Goal: Information Seeking & Learning: Check status

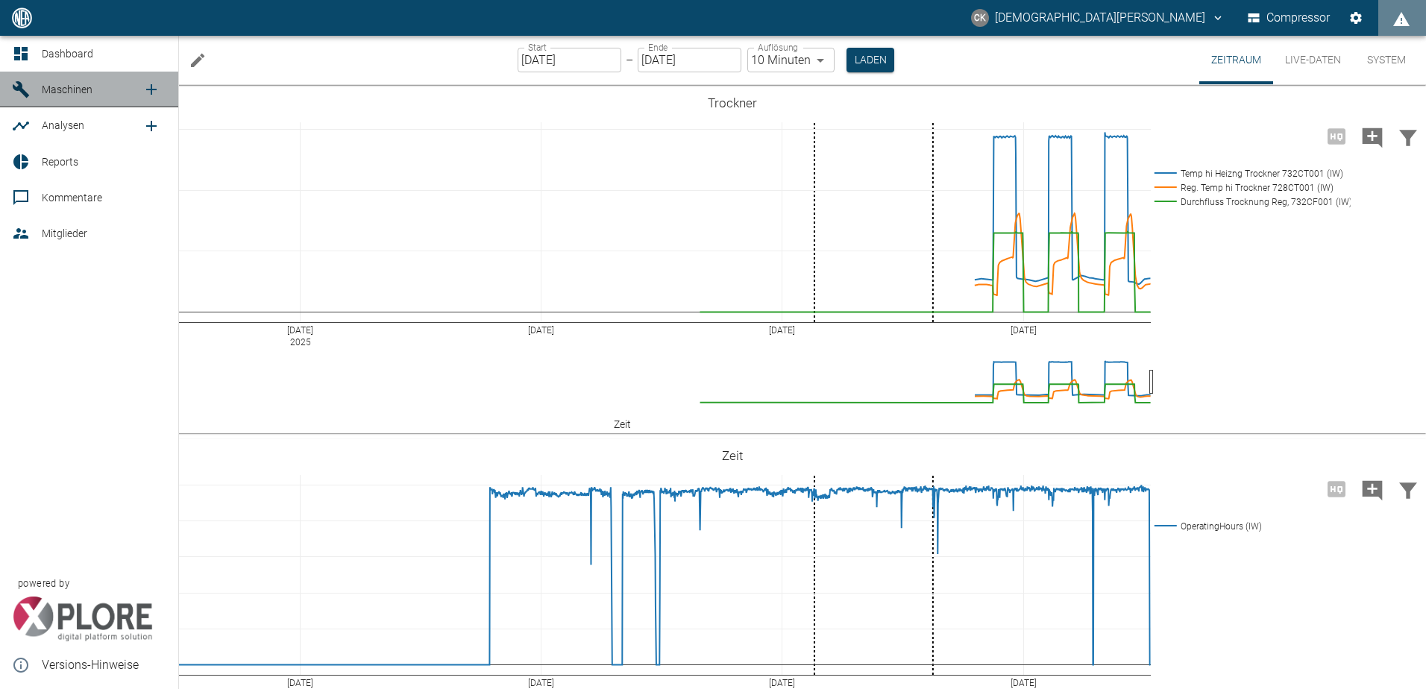
click at [16, 83] on icon at bounding box center [21, 90] width 18 height 18
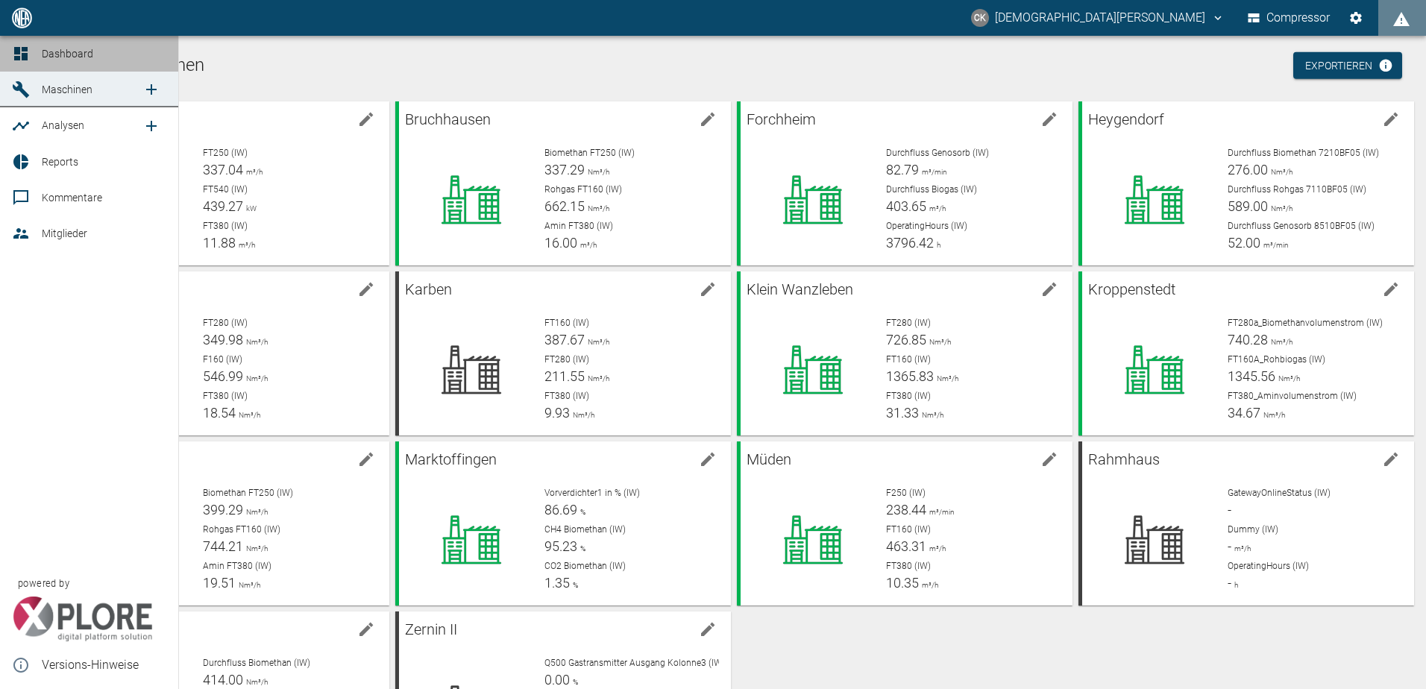
click at [62, 50] on span "Dashboard" at bounding box center [67, 54] width 51 height 12
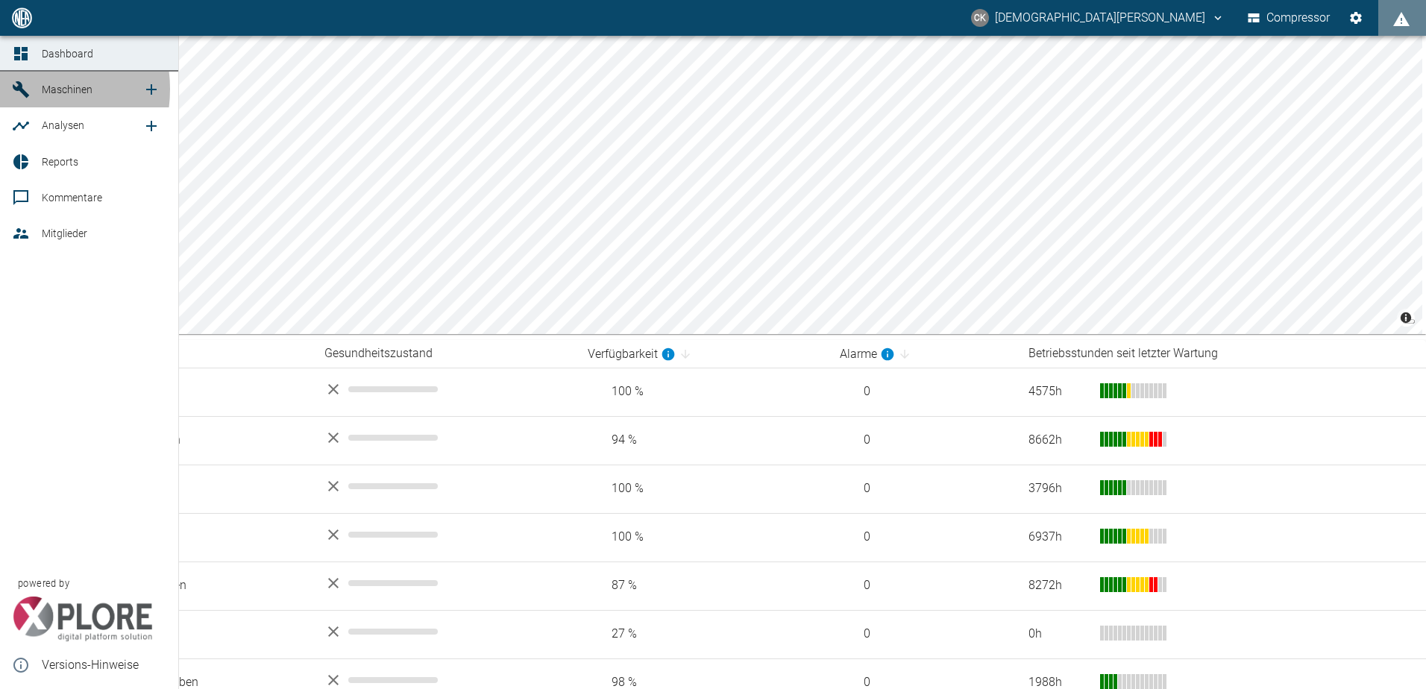
click at [17, 89] on icon at bounding box center [21, 89] width 16 height 16
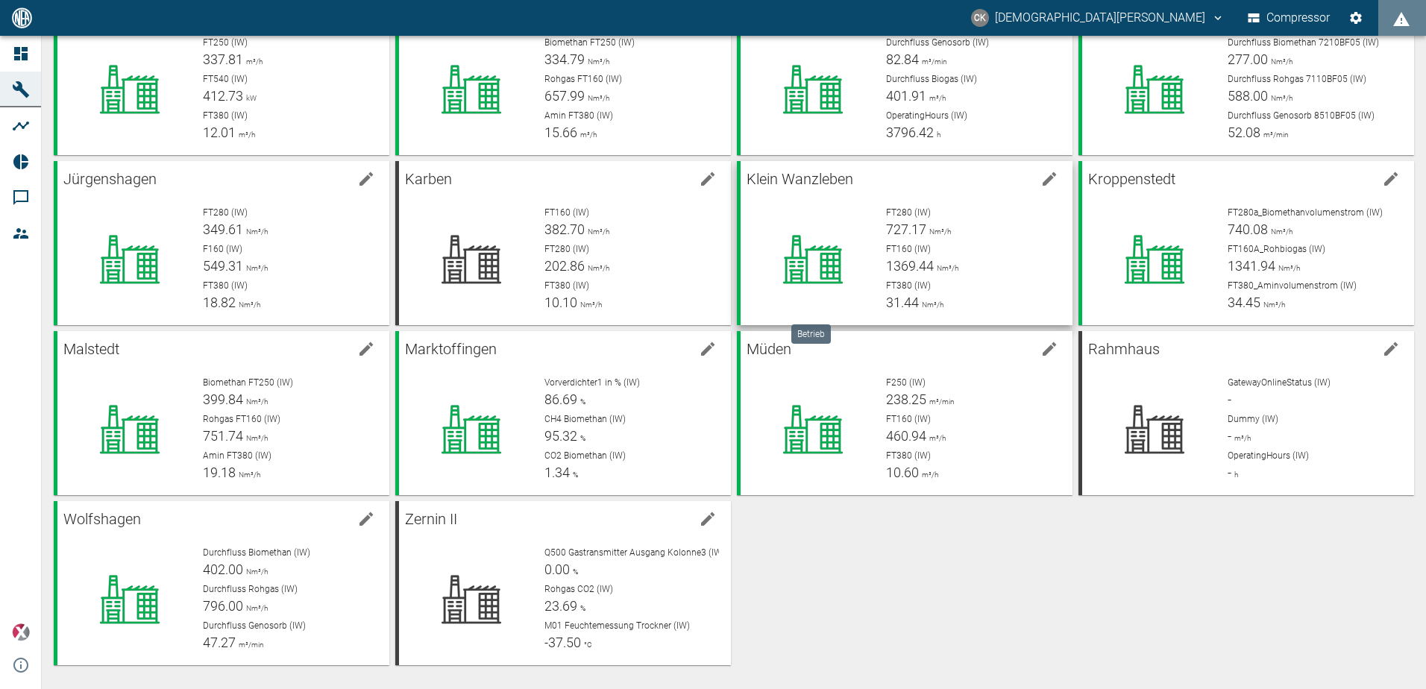
scroll to position [36, 0]
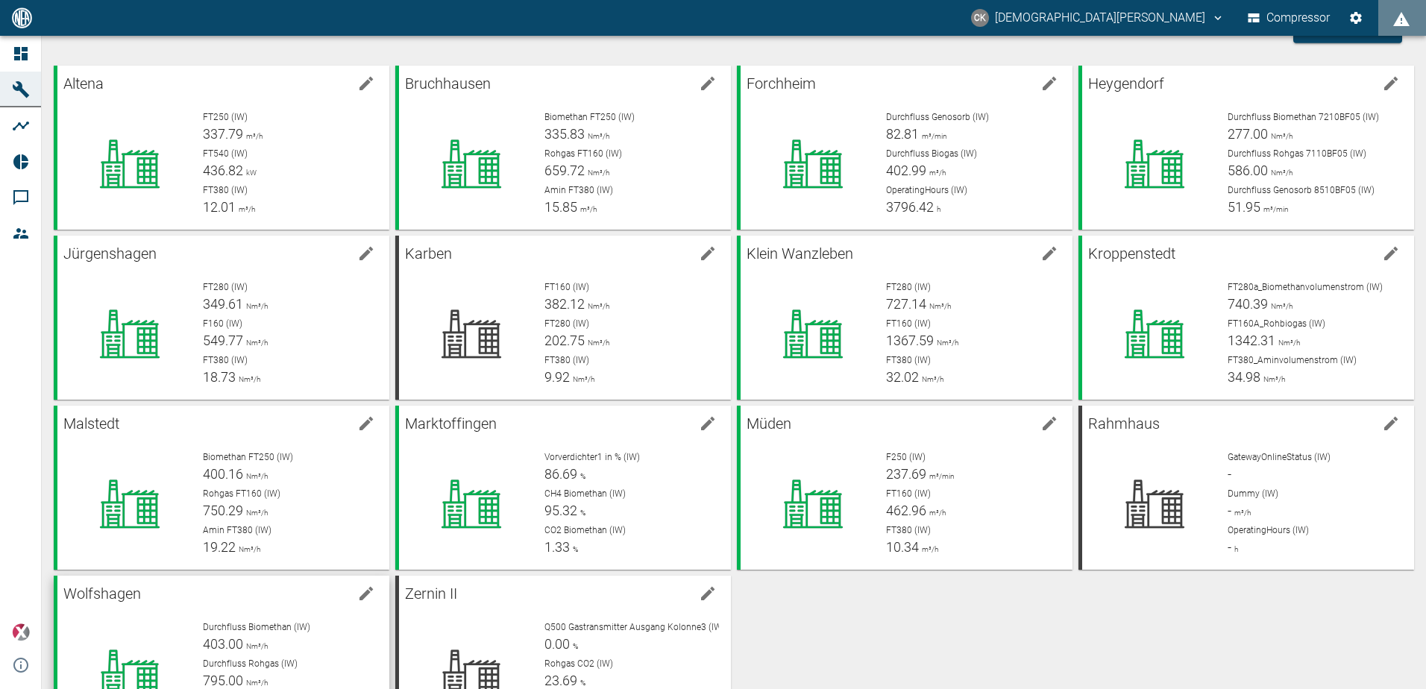
click at [230, 617] on div "Durchfluss Biomethan (IW) 403.00 Nm³/h Durchfluss Rohgas (IW) 795.00 Nm³/h Durc…" at bounding box center [284, 668] width 186 height 119
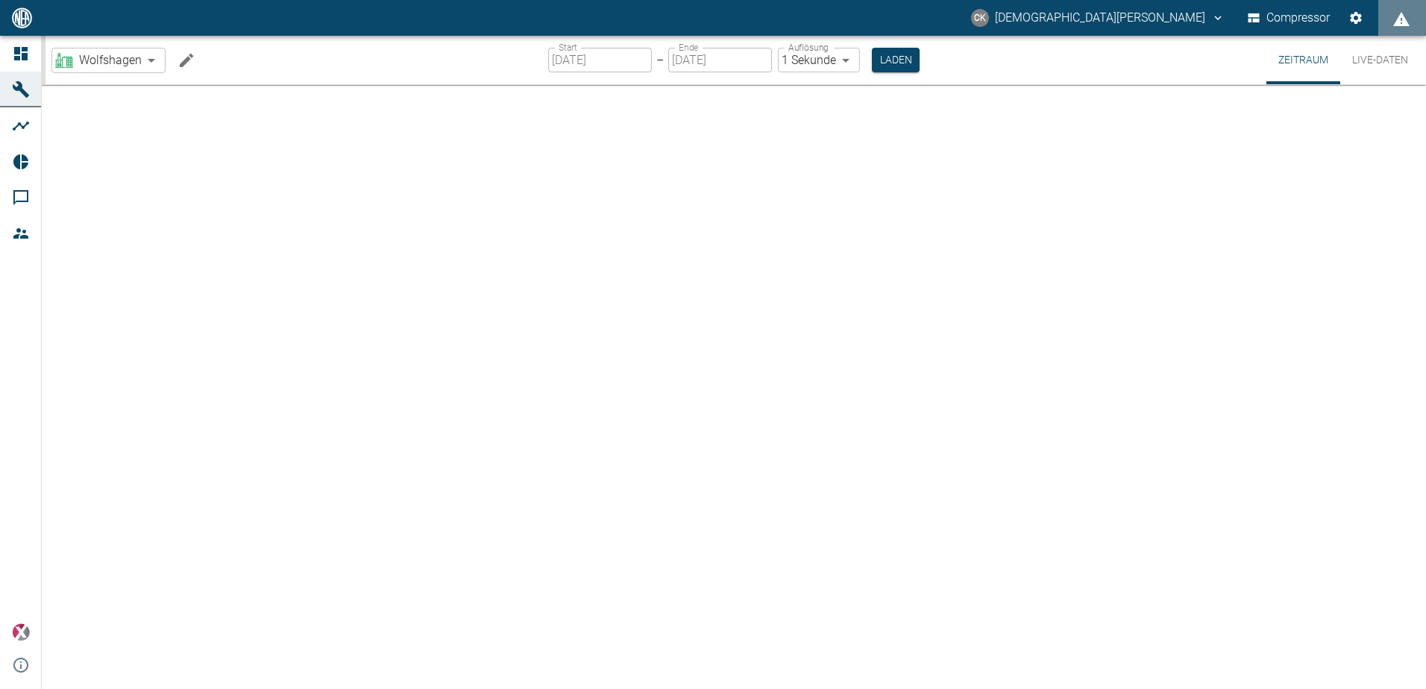
type input "2min"
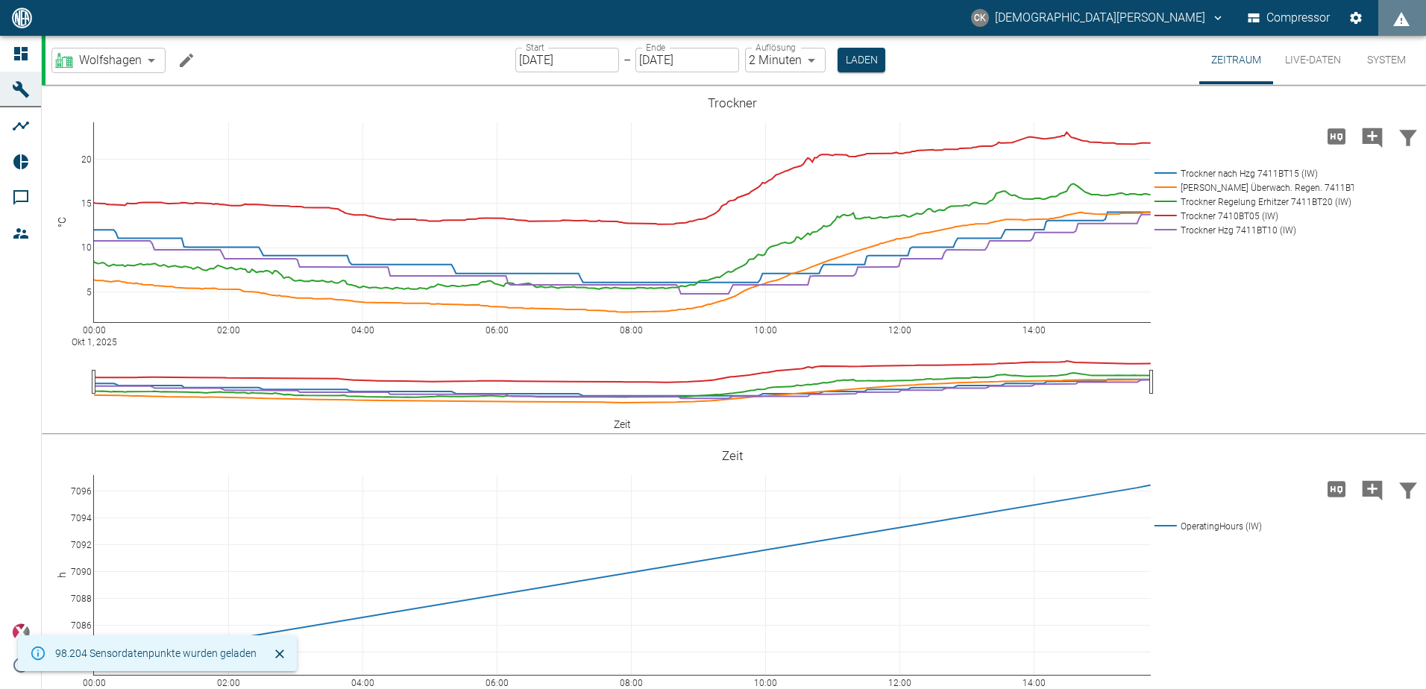
click at [525, 59] on input "[DATE]" at bounding box center [567, 60] width 104 height 25
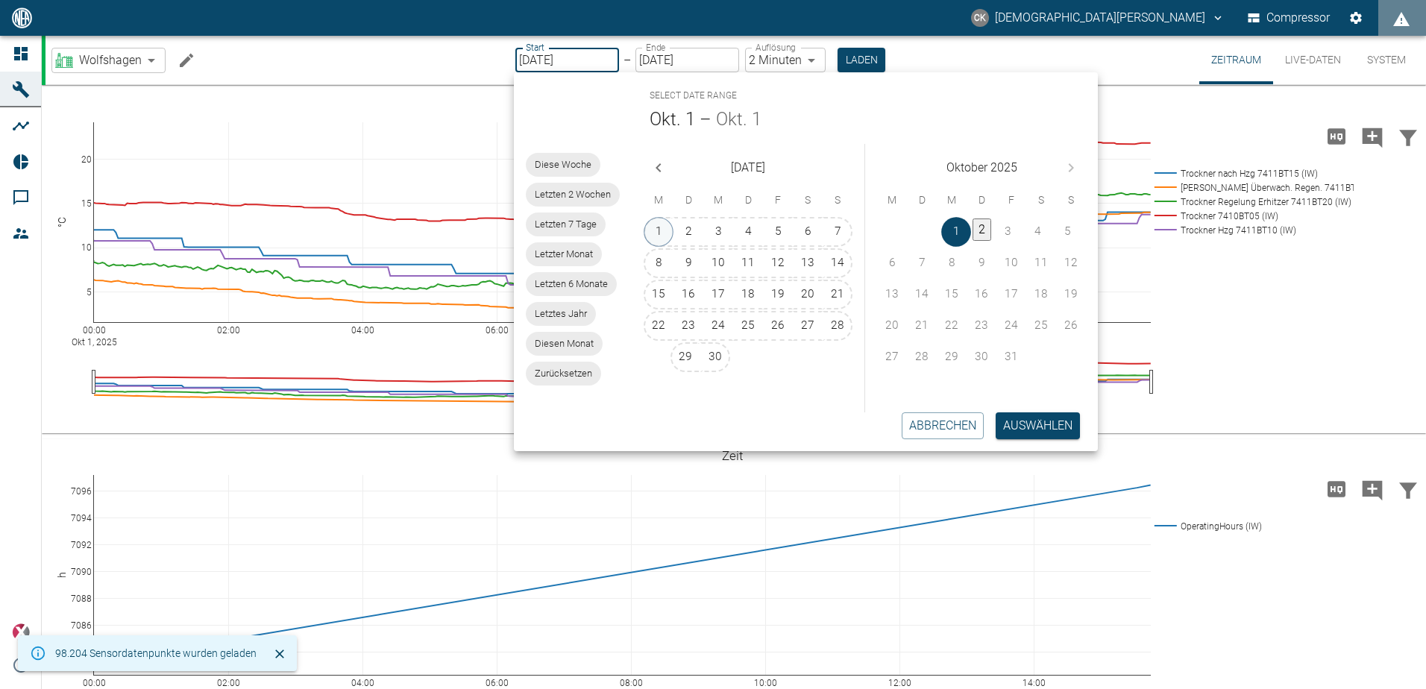
click at [658, 236] on button "1" at bounding box center [659, 232] width 30 height 30
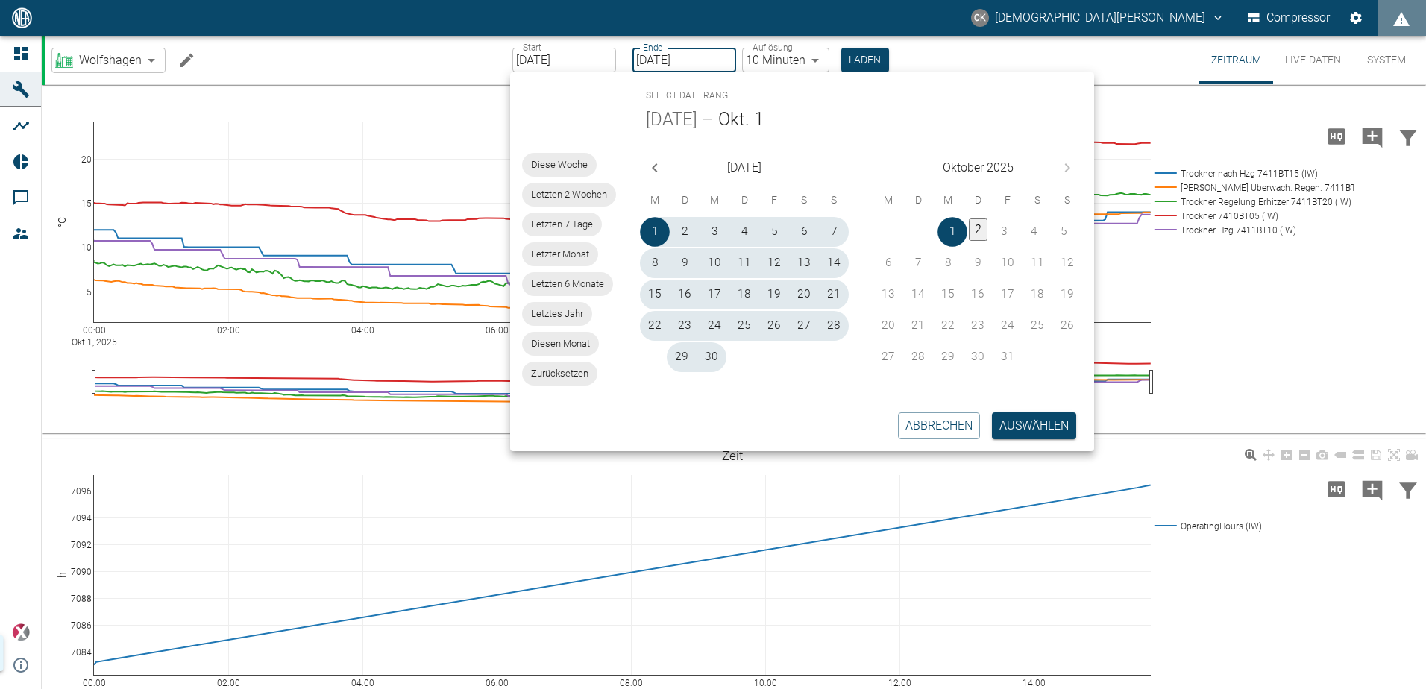
type input "[DATE]"
type input "10min"
click at [1031, 429] on button "Auswählen" at bounding box center [1034, 425] width 84 height 27
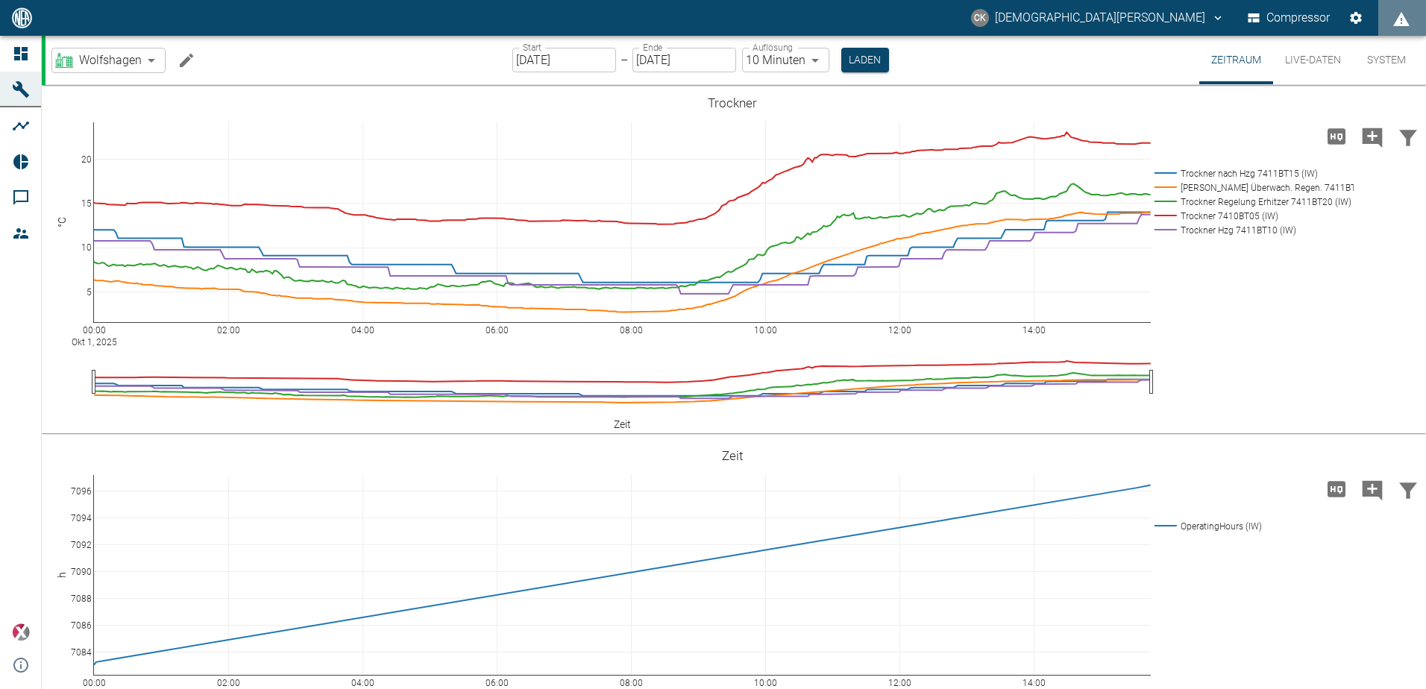
click at [876, 72] on div "Start [DATE] Start – Ende [DATE] Ende Auflösung 10 Minuten 10min Auflösung Laden" at bounding box center [700, 60] width 377 height 48
click at [870, 57] on button "Laden" at bounding box center [865, 60] width 48 height 25
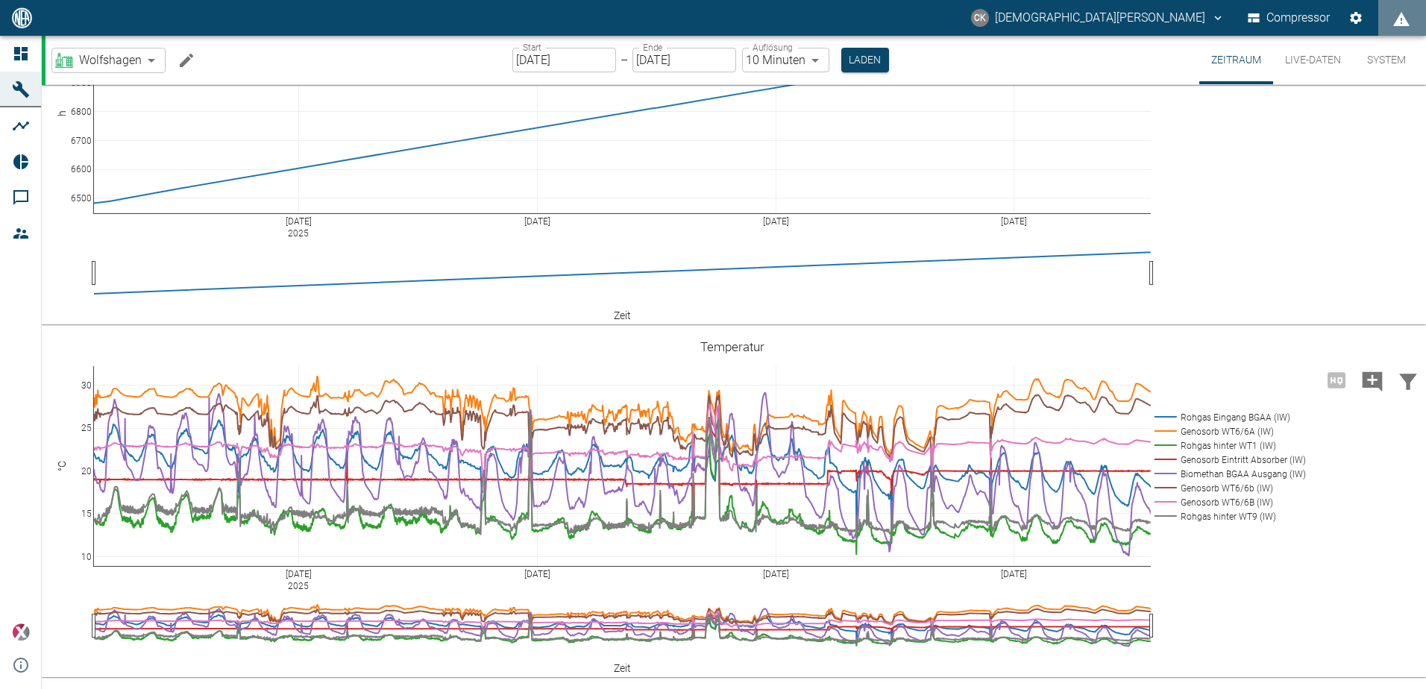
scroll to position [274, 0]
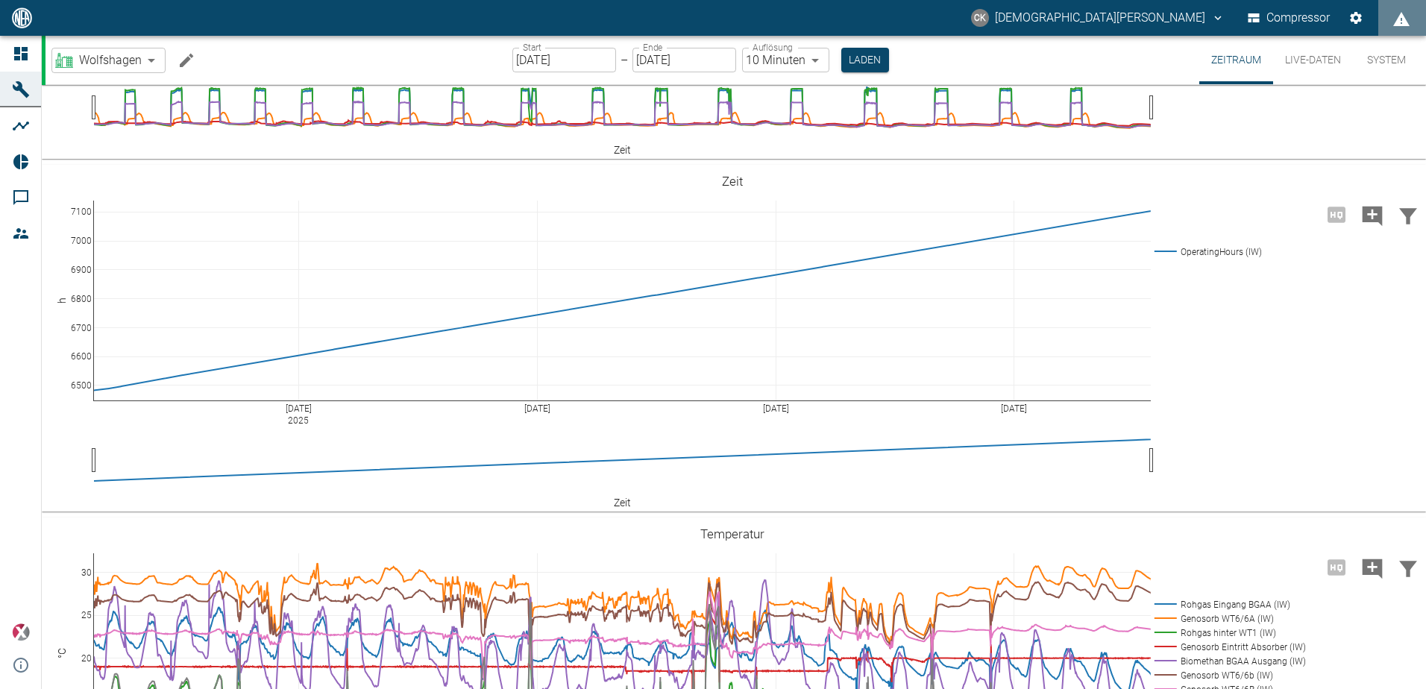
click at [145, 63] on body "CK [PERSON_NAME] Compressor Dashboard Maschinen Analysen Reports Kommentare Mit…" at bounding box center [713, 344] width 1426 height 689
type input "7747ba40-e576-478b-9025-d024c0c73310"
type input "[DATE]"
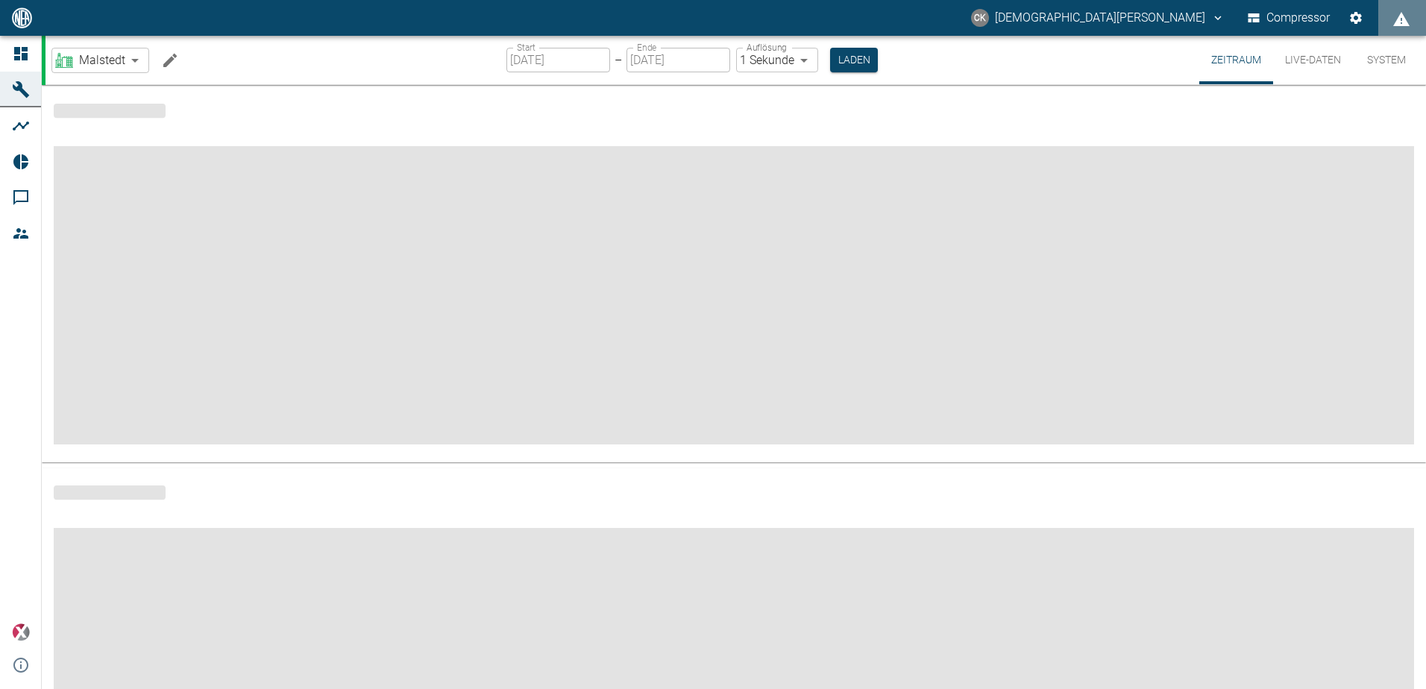
click at [809, 59] on body "CK [PERSON_NAME] Compressor Dashboard Maschinen Analysen Reports Kommentare Mit…" at bounding box center [713, 344] width 1426 height 689
type input "10min"
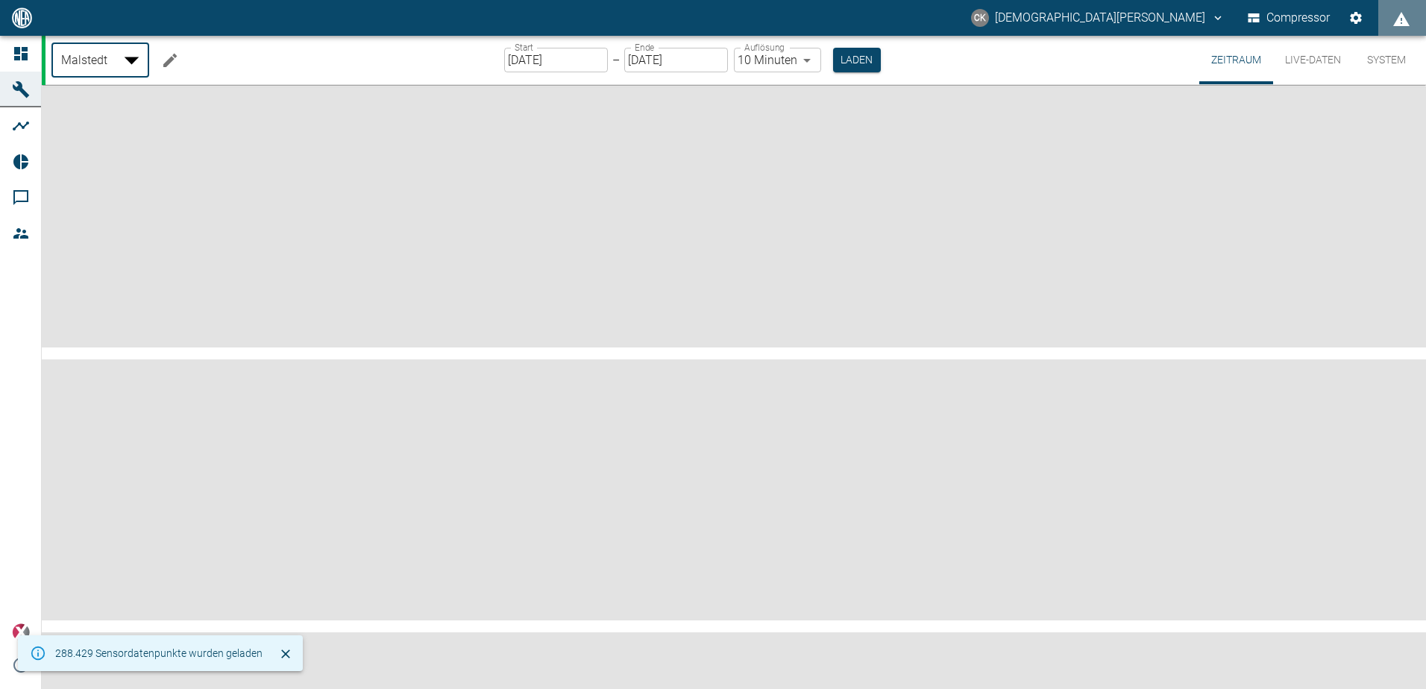
drag, startPoint x: 136, startPoint y: 60, endPoint x: 90, endPoint y: 266, distance: 210.8
click at [136, 60] on body "CK [PERSON_NAME] Compressor Dashboard Maschinen Analysen Reports Kommentare Mit…" at bounding box center [713, 344] width 1426 height 689
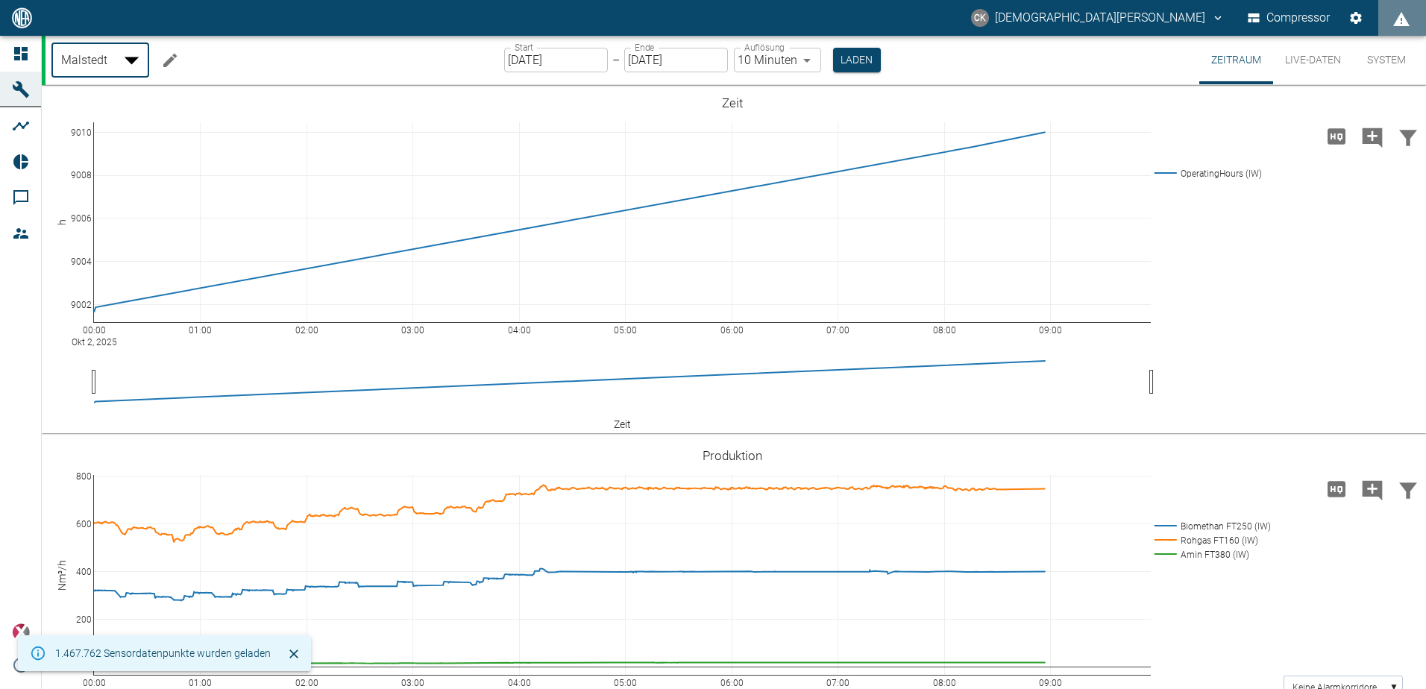
click at [512, 688] on div at bounding box center [713, 701] width 1426 height 0
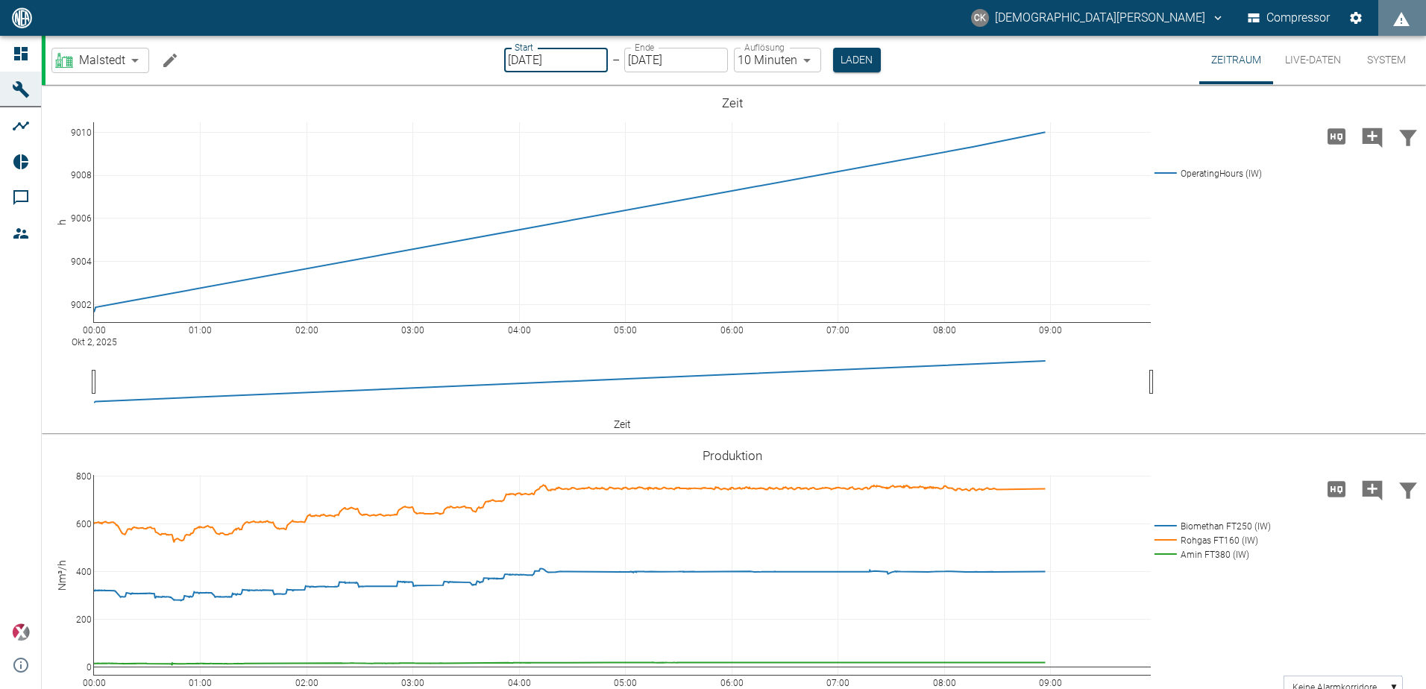
click at [518, 59] on input "[DATE]" at bounding box center [556, 60] width 104 height 25
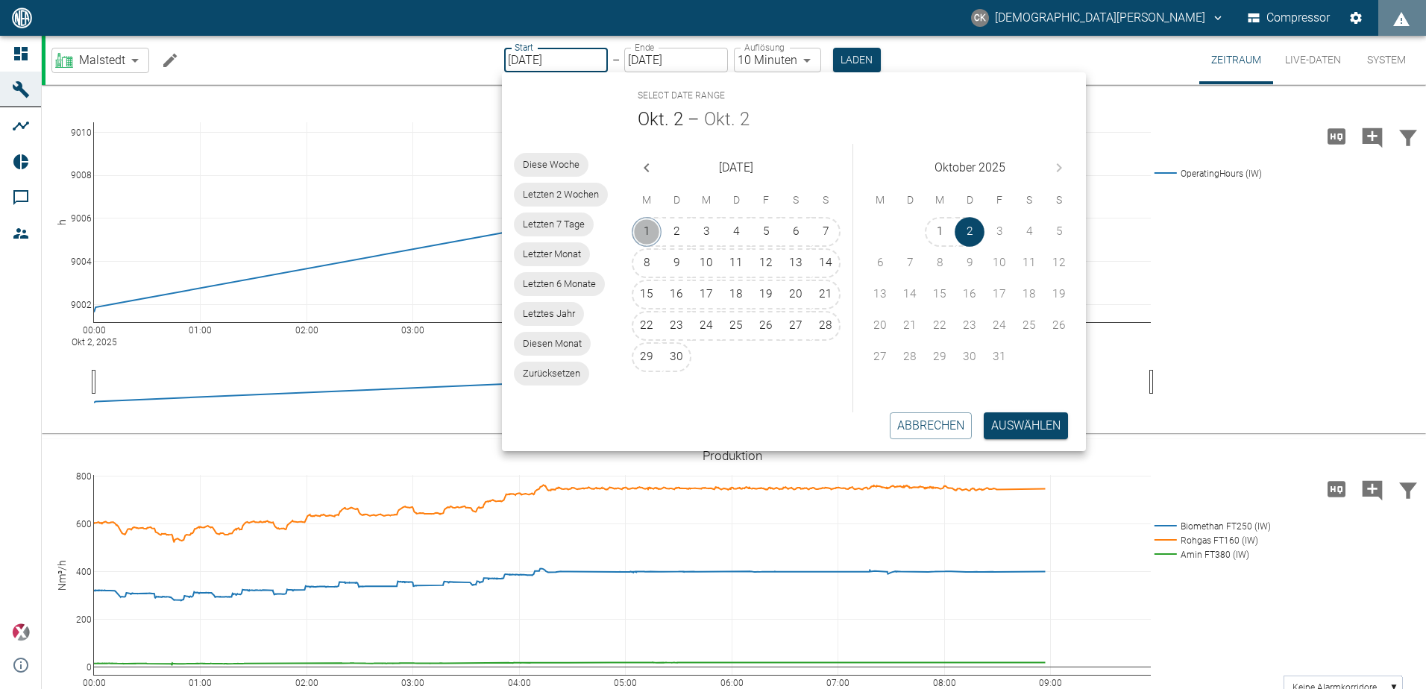
click at [648, 231] on button "1" at bounding box center [647, 232] width 30 height 30
type input "[DATE]"
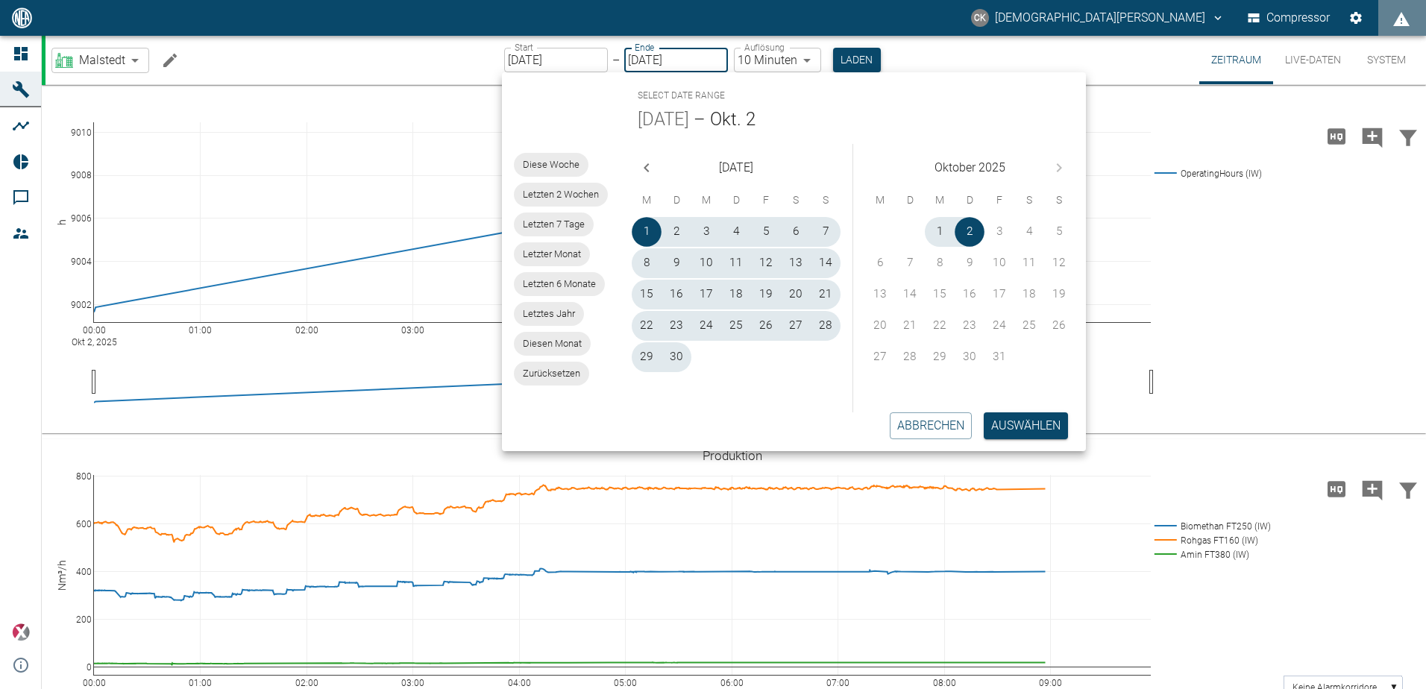
click at [857, 55] on button "Laden" at bounding box center [857, 60] width 48 height 25
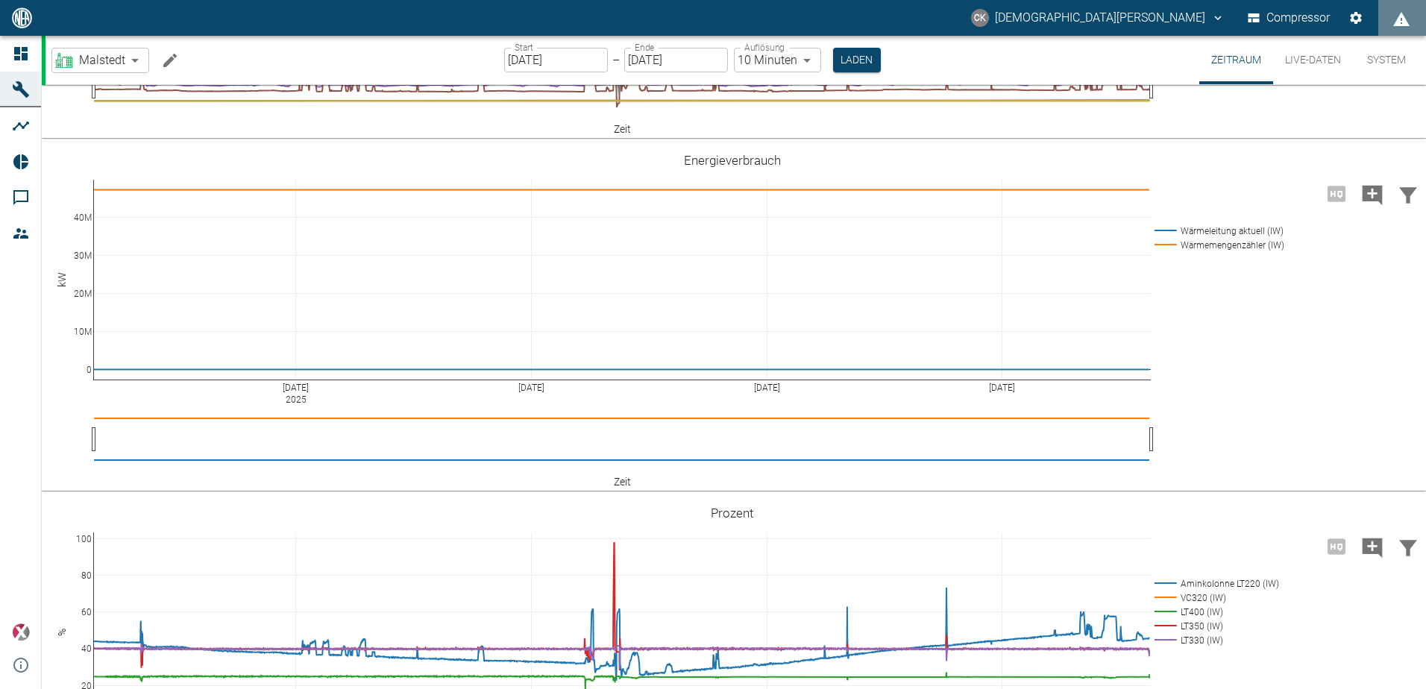
scroll to position [1119, 0]
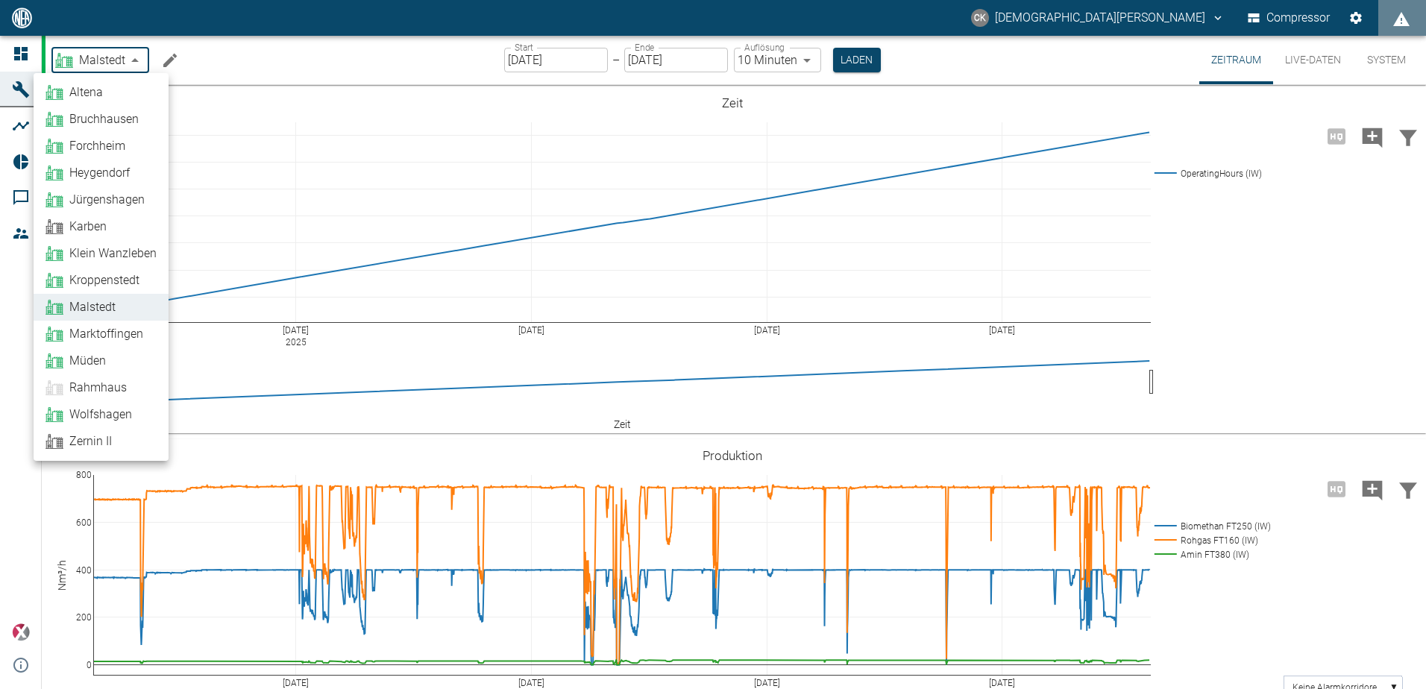
click at [132, 61] on body "CK [PERSON_NAME] Compressor Dashboard Maschinen Analysen Reports Kommentare Mit…" at bounding box center [713, 344] width 1426 height 689
drag, startPoint x: 85, startPoint y: 356, endPoint x: 694, endPoint y: 37, distance: 686.9
click at [86, 357] on span "Müden" at bounding box center [87, 361] width 37 height 18
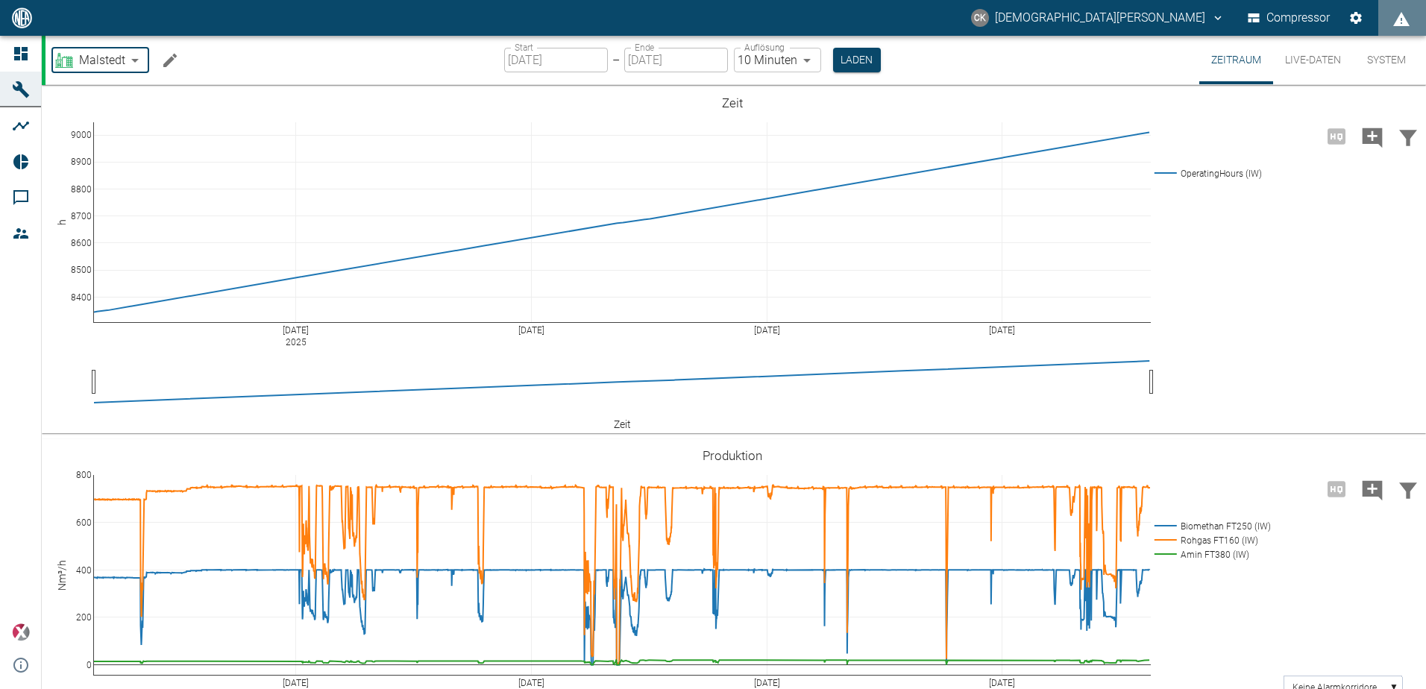
type input "bf8c477b-1ba4-4cd0-b87e-471543248d49"
type input "[DATE]"
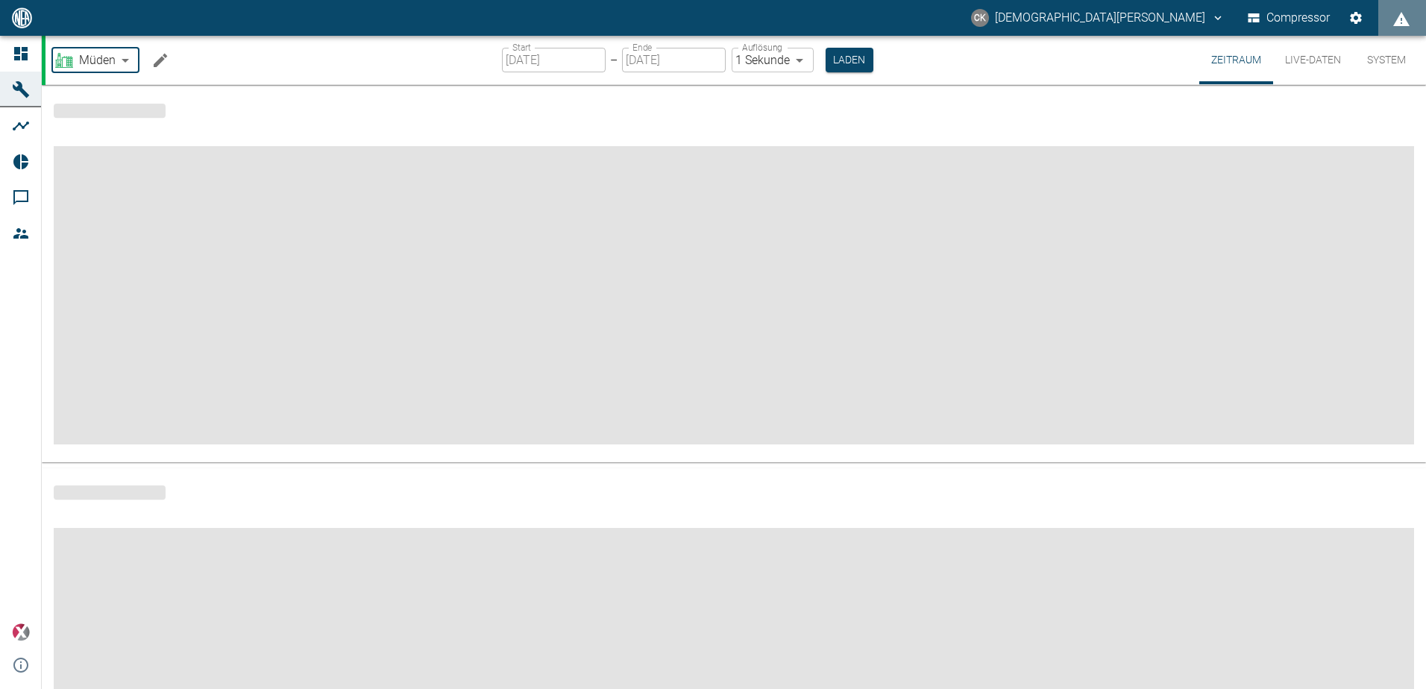
click at [798, 58] on body "CK Christian Kraft Compressor Dashboard Maschinen Analysen Reports Kommentare M…" at bounding box center [713, 344] width 1426 height 689
click at [784, 146] on li "10 Minuten" at bounding box center [771, 145] width 84 height 27
click at [849, 56] on div at bounding box center [713, 344] width 1426 height 689
type input "10min"
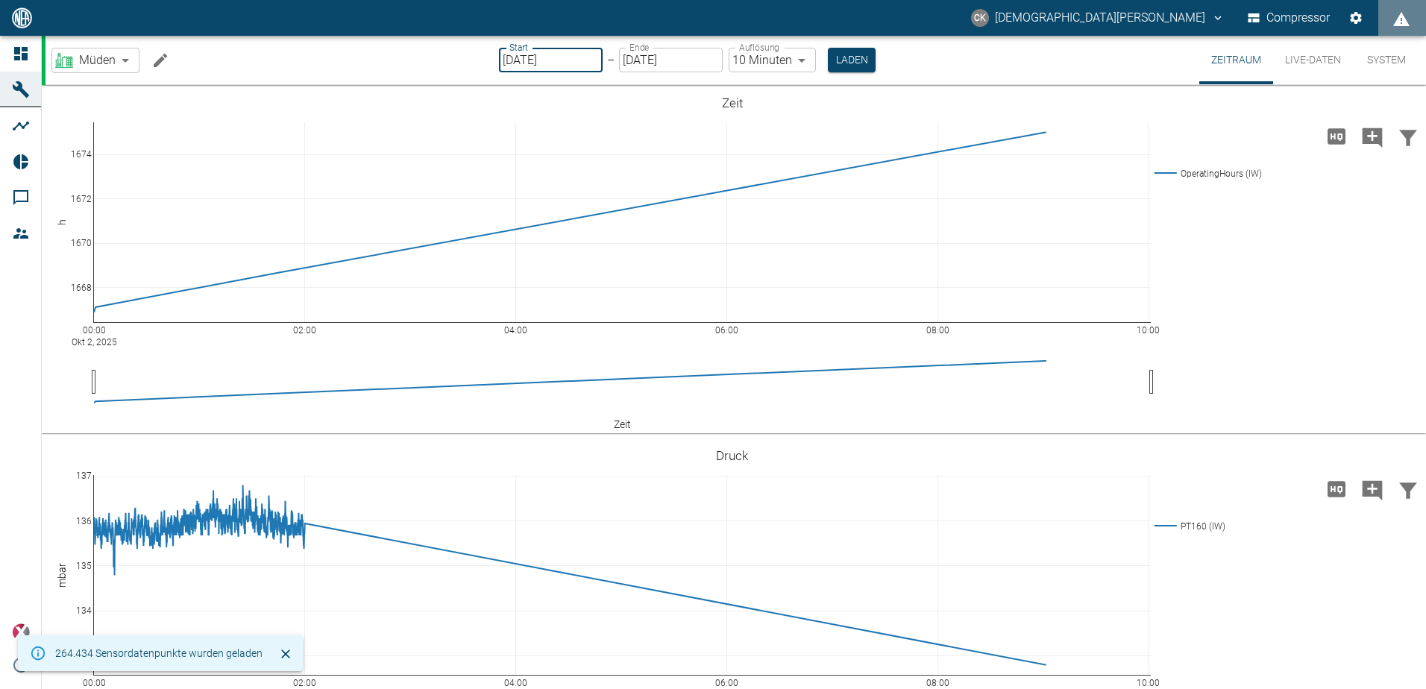
click at [546, 59] on input "[DATE]" at bounding box center [551, 60] width 104 height 25
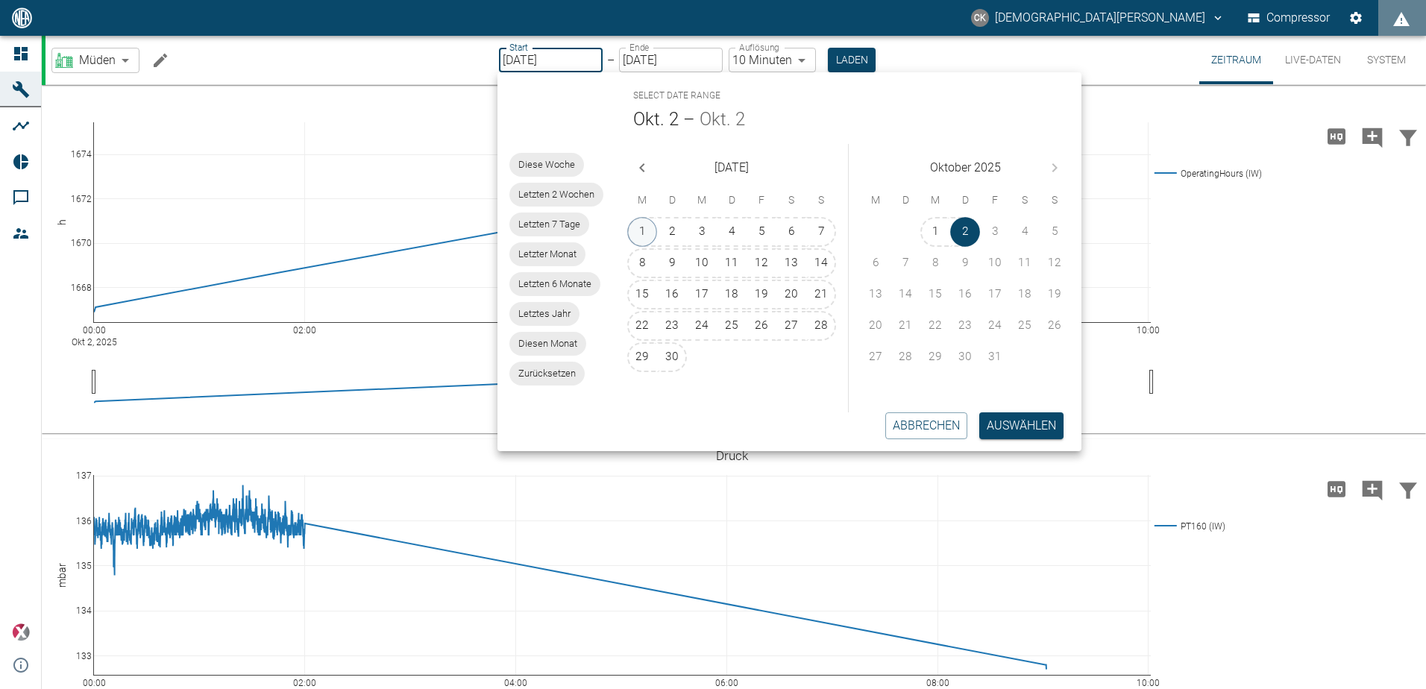
click at [642, 230] on button "1" at bounding box center [642, 232] width 30 height 30
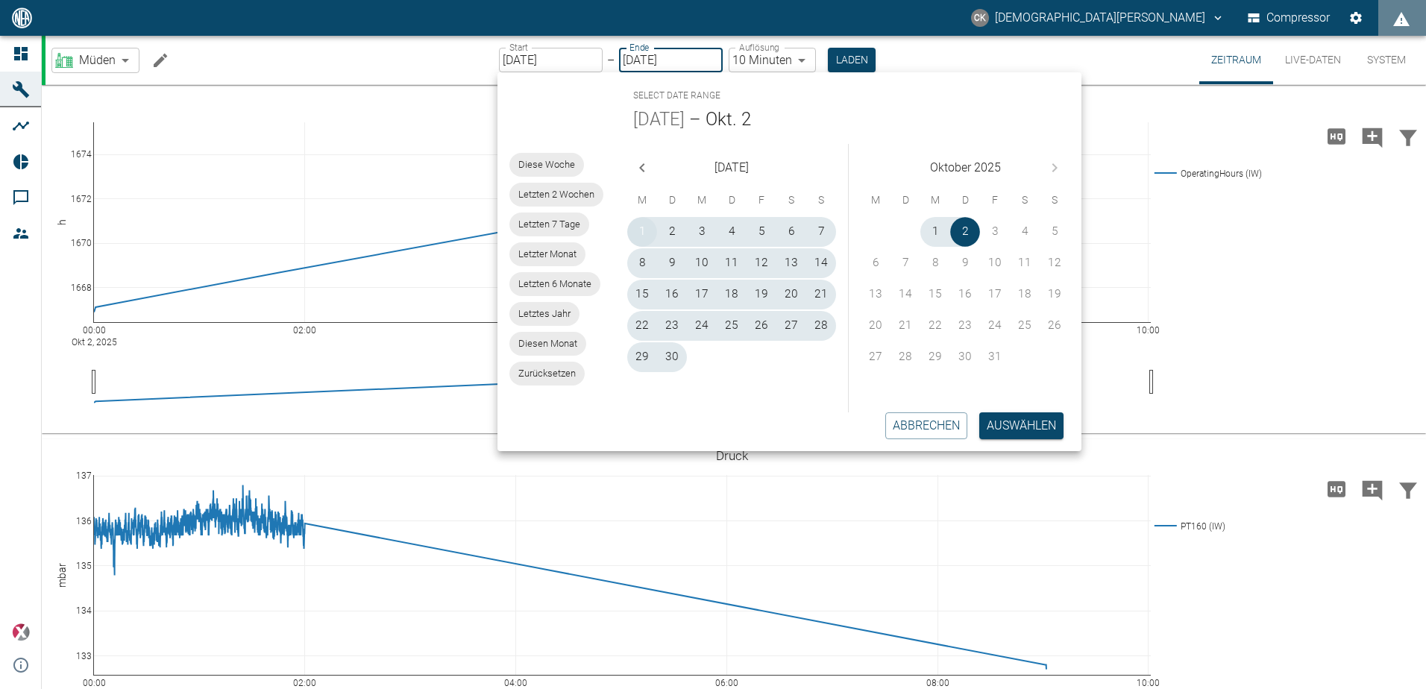
type input "[DATE]"
click at [673, 358] on button "30" at bounding box center [672, 357] width 30 height 30
type input "30.09.2025"
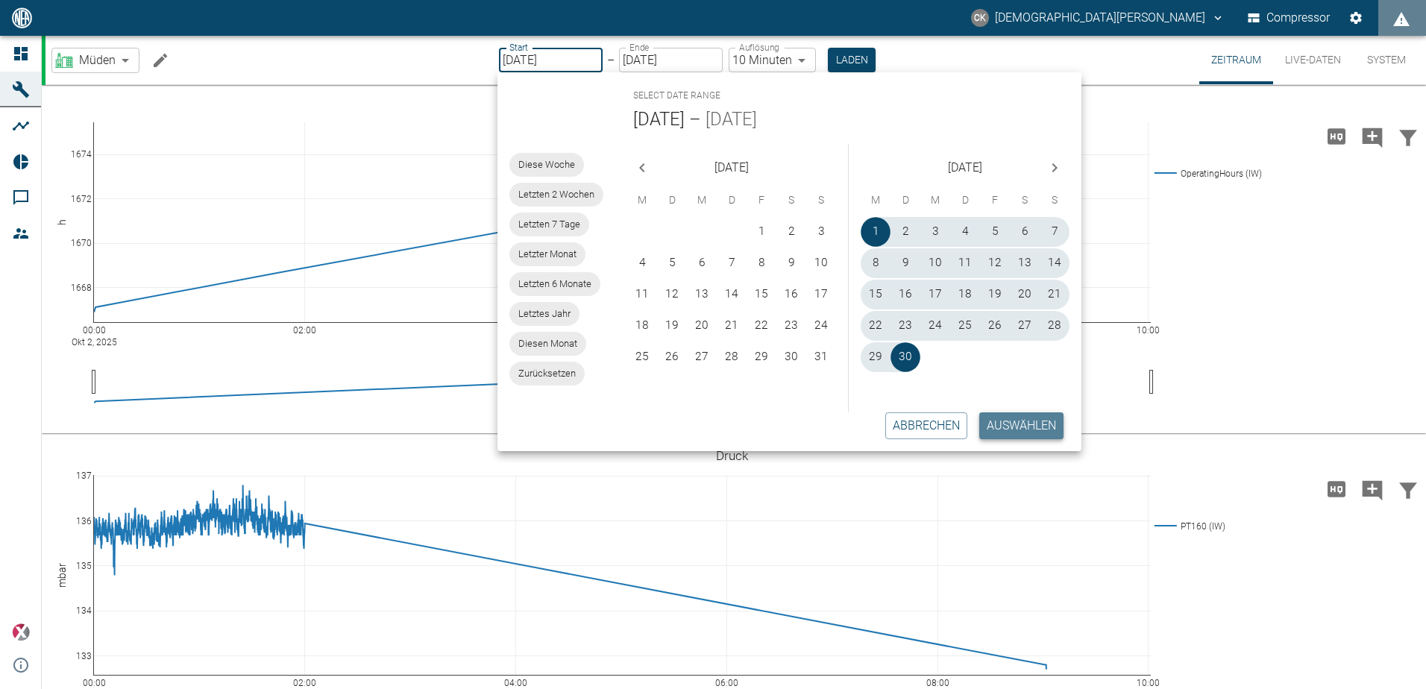
click at [1000, 423] on button "Auswählen" at bounding box center [1021, 425] width 84 height 27
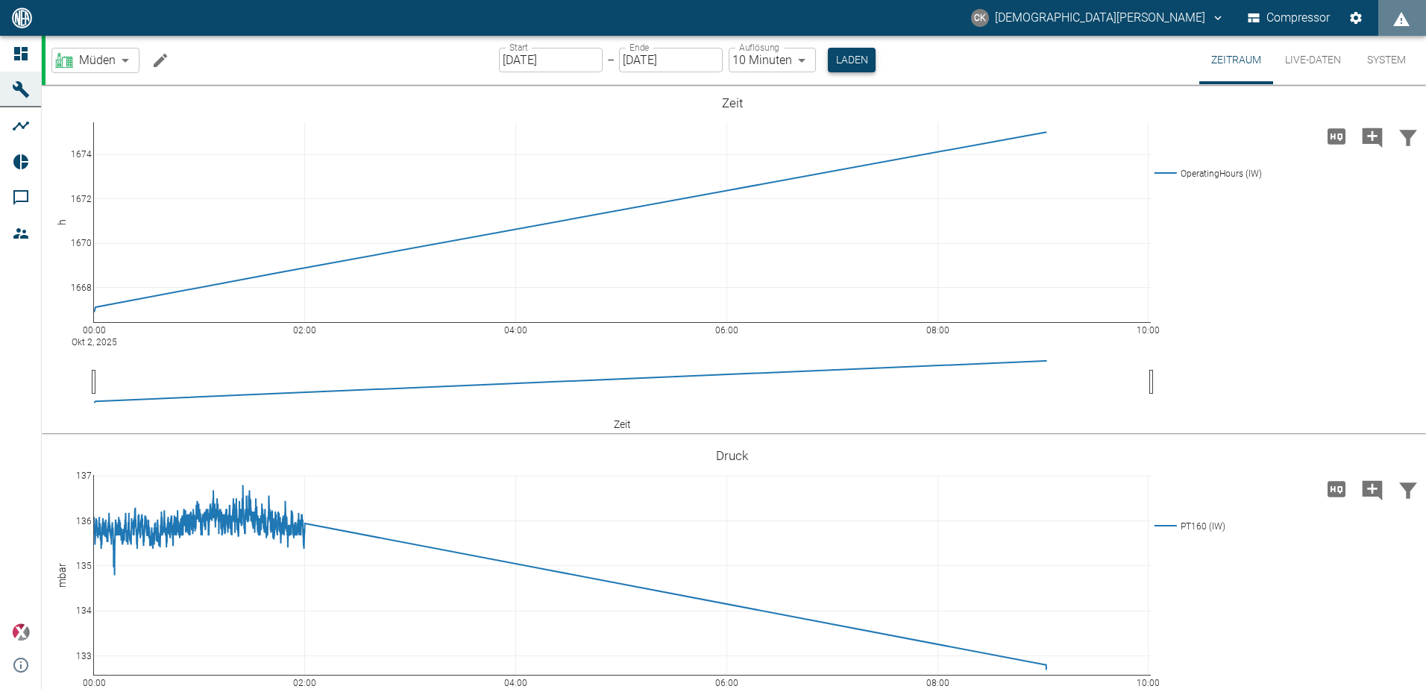
click at [866, 57] on button "Laden" at bounding box center [852, 60] width 48 height 25
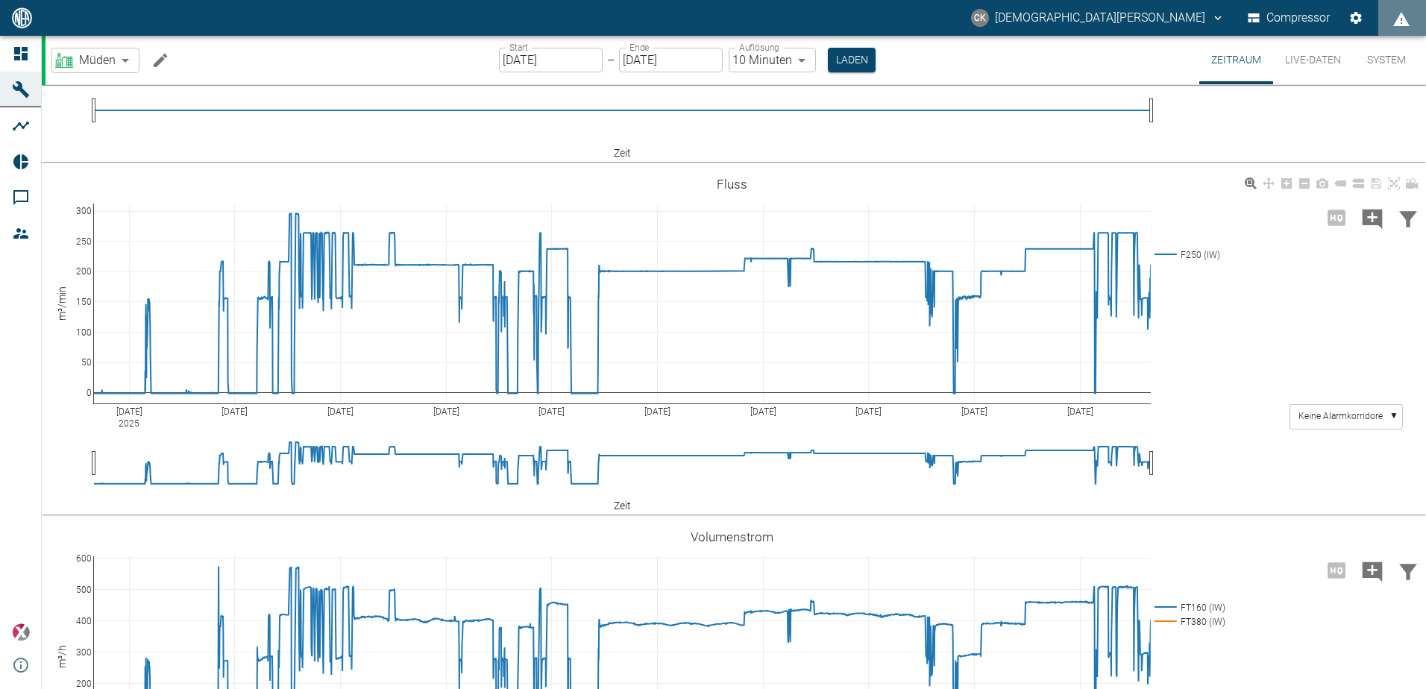
scroll to position [970, 0]
